Goal: Information Seeking & Learning: Learn about a topic

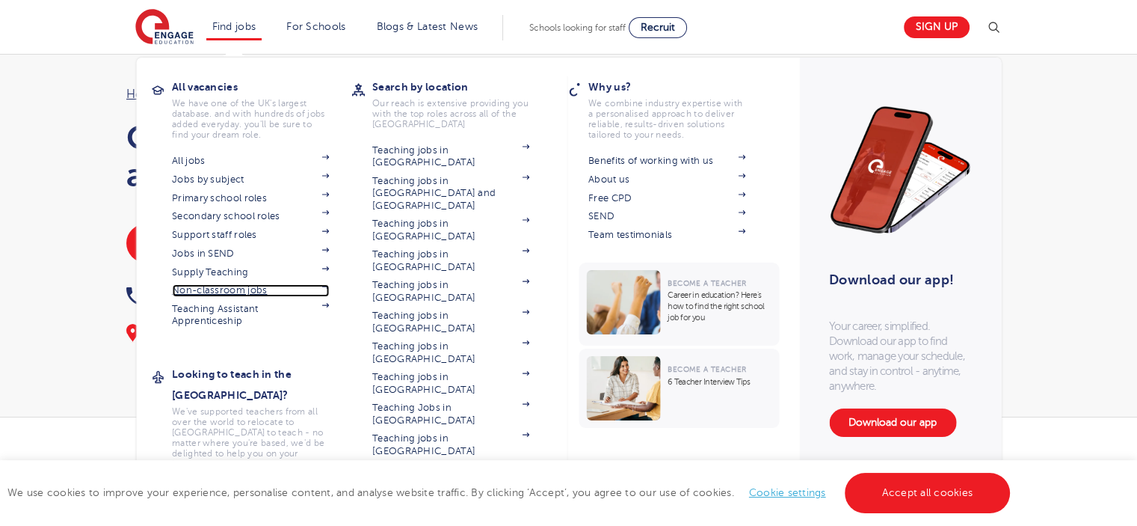
click at [243, 288] on link "Non-classroom jobs" at bounding box center [250, 290] width 157 height 12
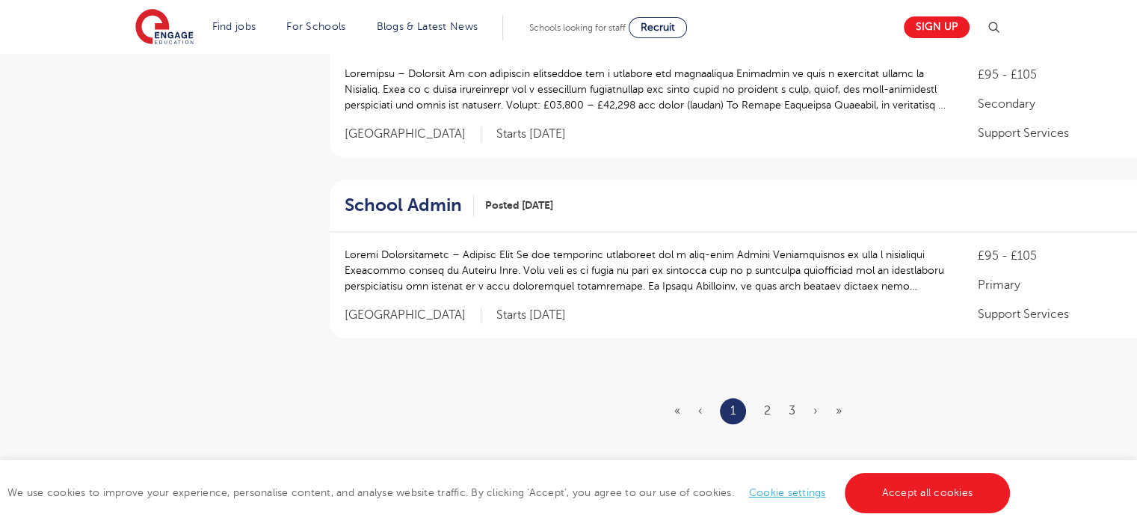
scroll to position [1698, 0]
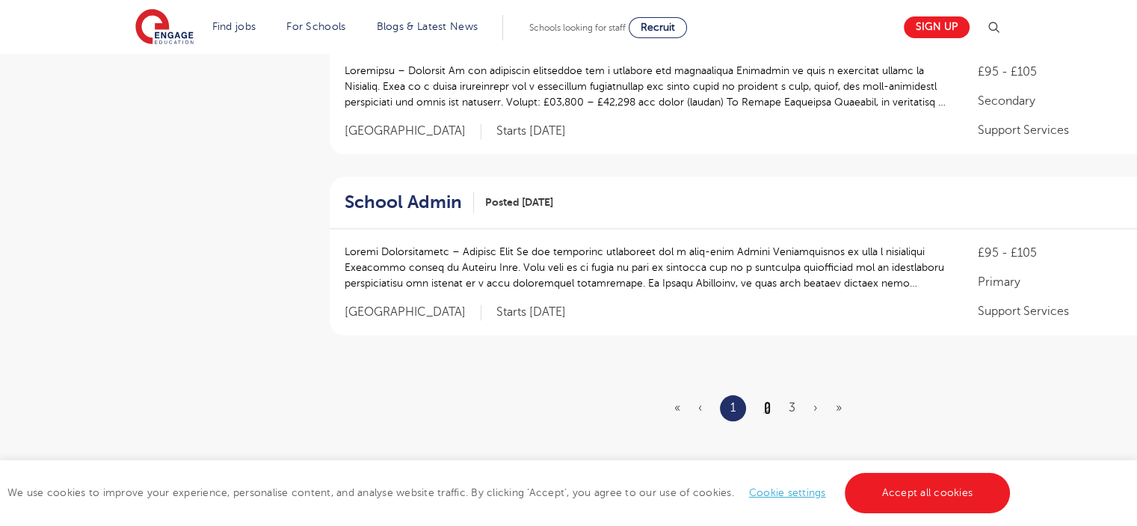
click at [766, 411] on link "2" at bounding box center [767, 407] width 7 height 13
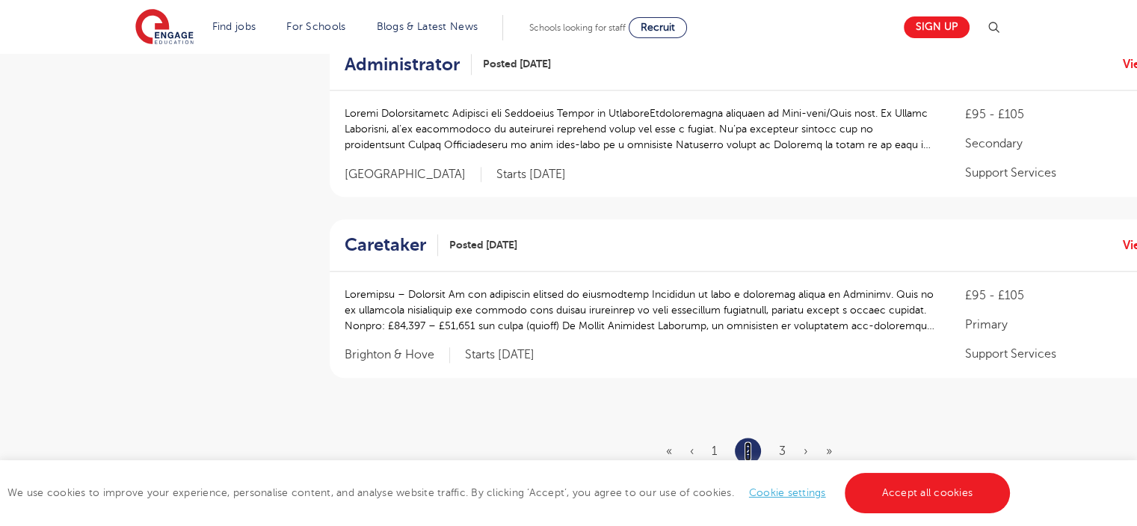
scroll to position [0, 0]
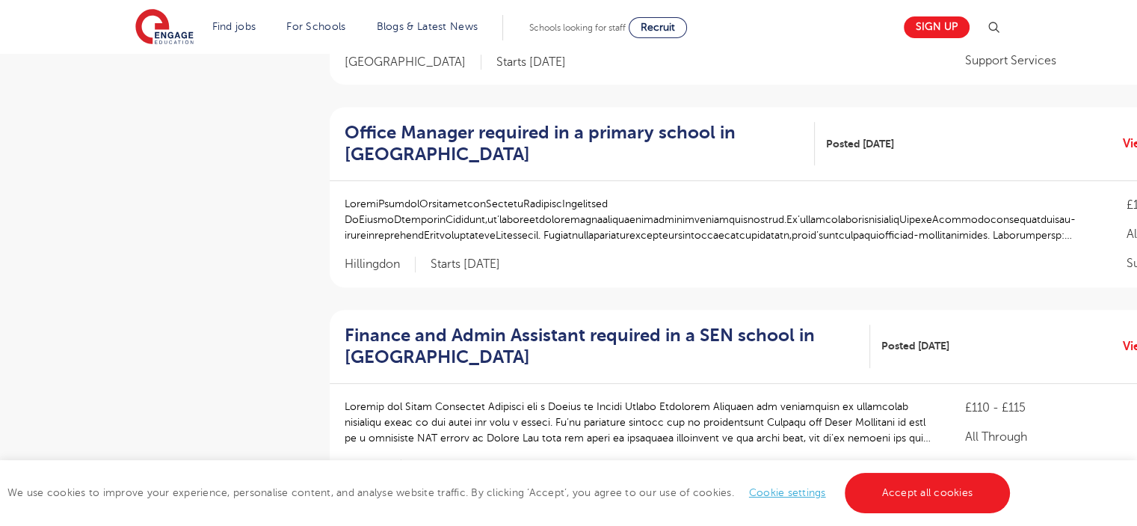
scroll to position [656, 0]
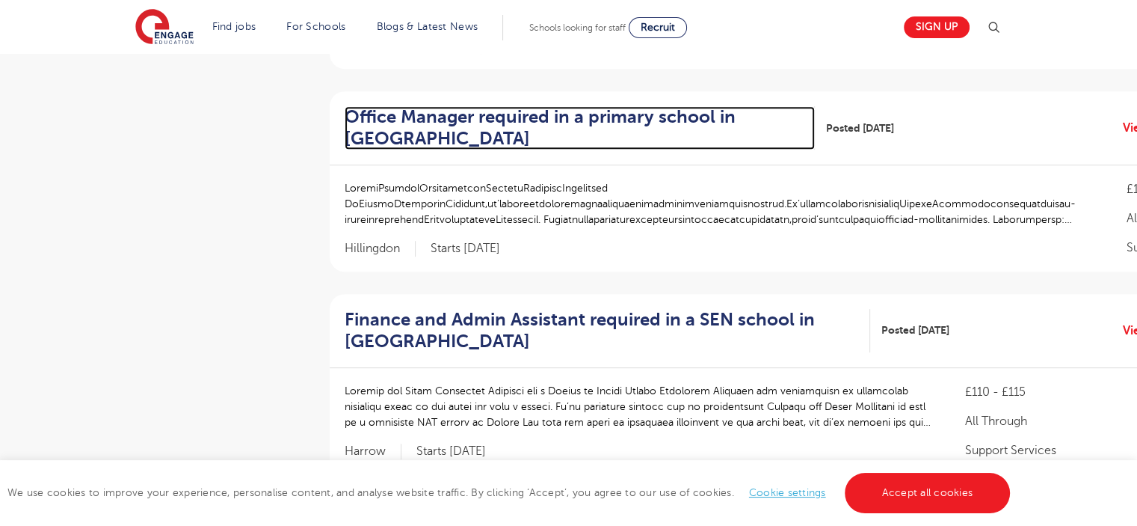
click at [661, 109] on h2 "Office Manager required in a primary school in Hillingdon" at bounding box center [574, 127] width 458 height 43
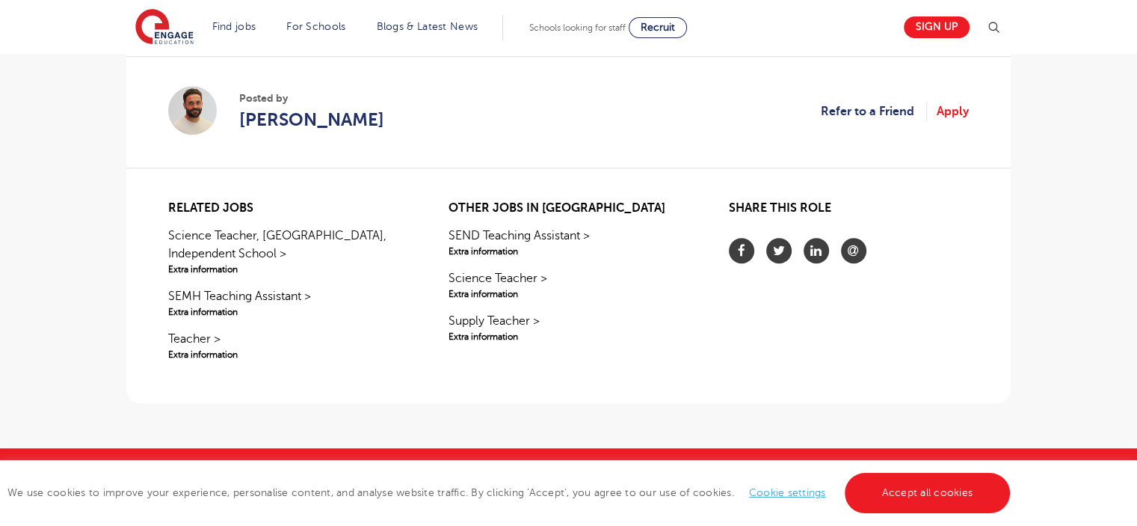
scroll to position [1158, 0]
